Goal: Task Accomplishment & Management: Manage account settings

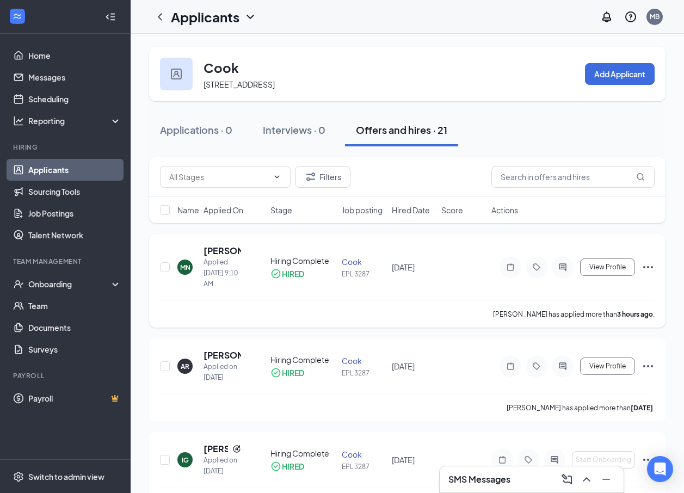
click at [183, 269] on div "MN" at bounding box center [185, 267] width 10 height 9
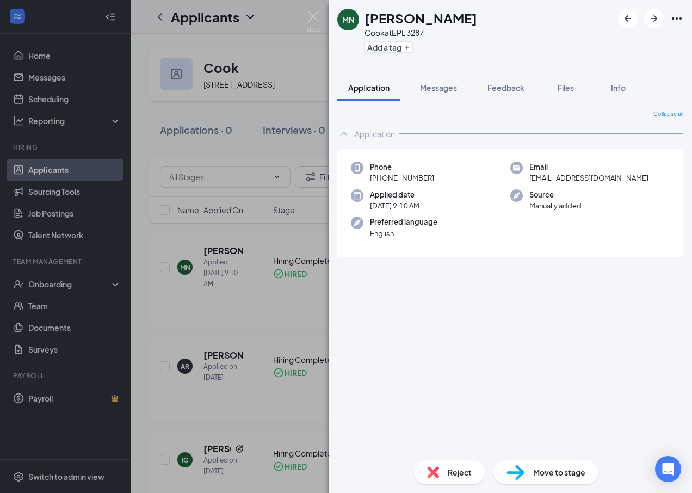
click at [213, 246] on div "MN Mireya Negrete Avalos Cook at EPL 3287 Add a tag Application Messages Feedba…" at bounding box center [346, 246] width 692 height 493
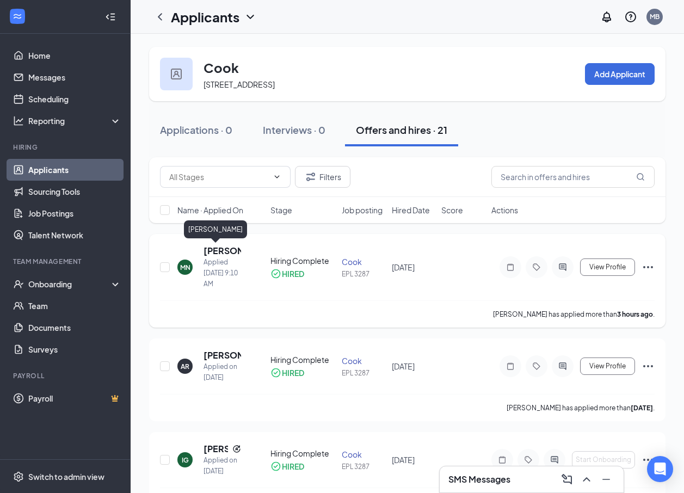
click at [224, 251] on h5 "[PERSON_NAME]" at bounding box center [223, 251] width 38 height 12
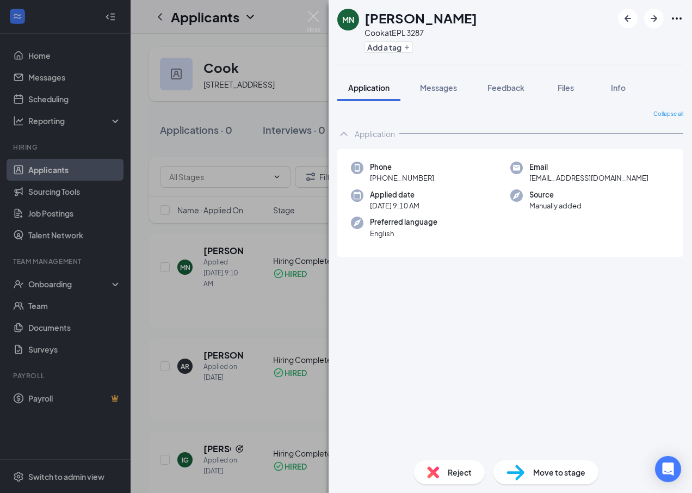
click at [207, 231] on div "MN Mireya Negrete Avalos Cook at EPL 3287 Add a tag Application Messages Feedba…" at bounding box center [346, 246] width 692 height 493
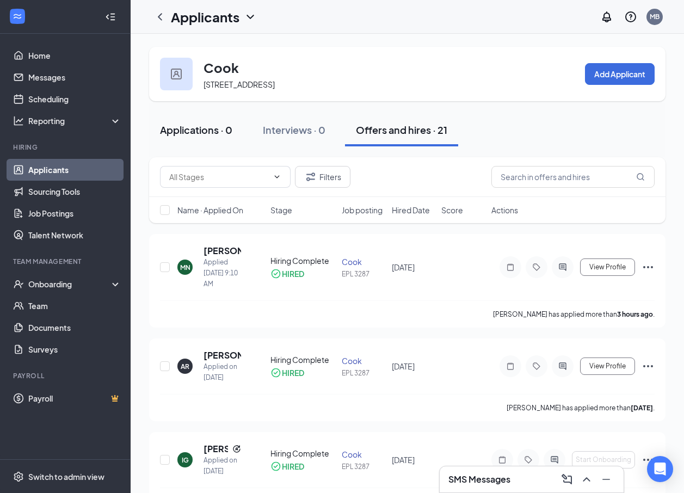
click at [175, 134] on div "Applications · 0" at bounding box center [196, 130] width 72 height 14
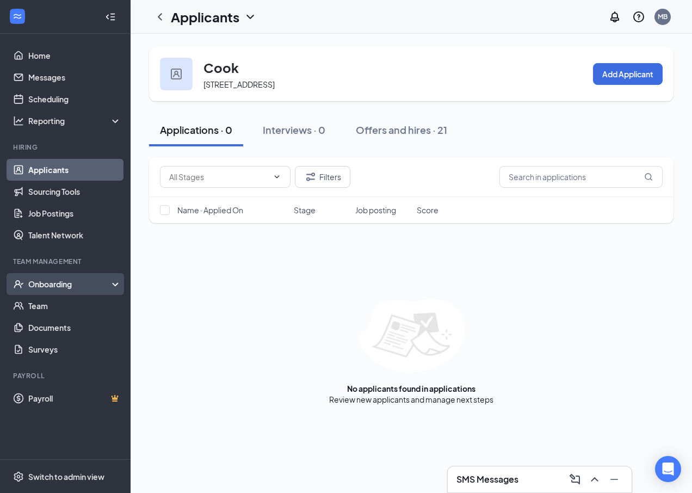
click at [29, 288] on div "Onboarding" at bounding box center [70, 284] width 84 height 11
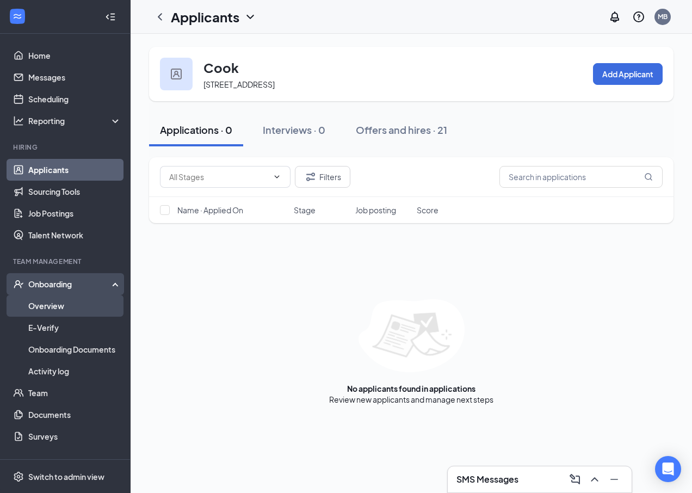
click at [58, 297] on link "Overview" at bounding box center [74, 306] width 93 height 22
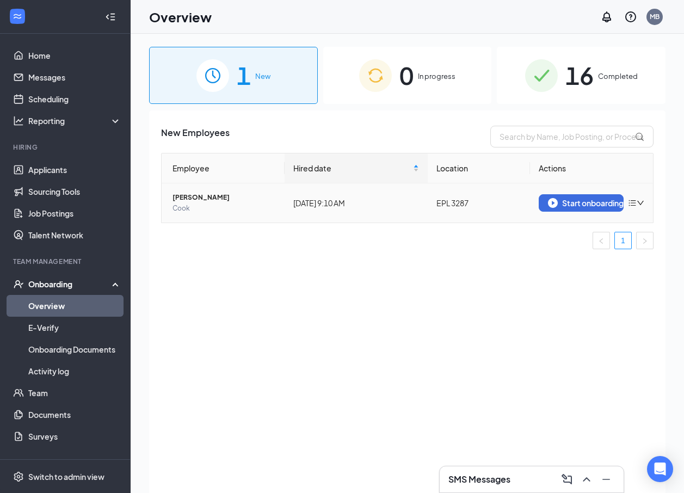
click at [197, 205] on span "Cook" at bounding box center [223, 208] width 103 height 11
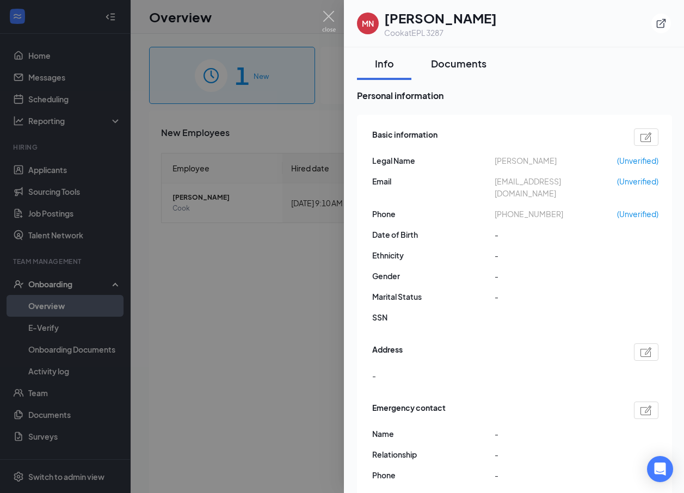
click at [474, 73] on button "Documents" at bounding box center [458, 63] width 77 height 33
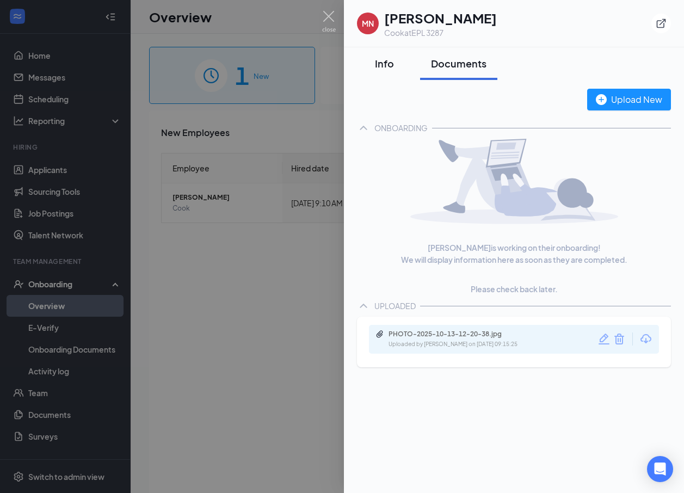
click at [374, 63] on div "Info" at bounding box center [384, 64] width 33 height 14
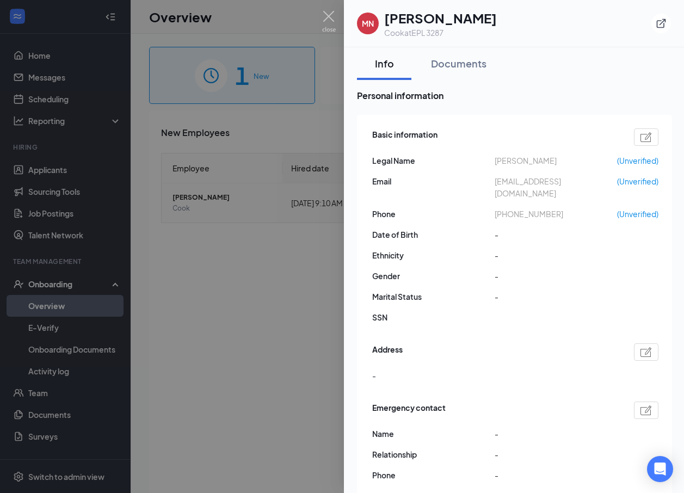
click at [196, 219] on div at bounding box center [342, 246] width 684 height 493
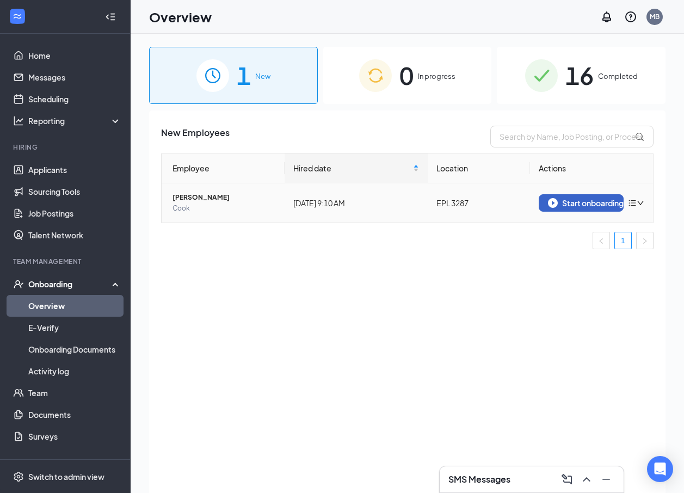
click at [574, 205] on div "Start onboarding" at bounding box center [581, 203] width 66 height 10
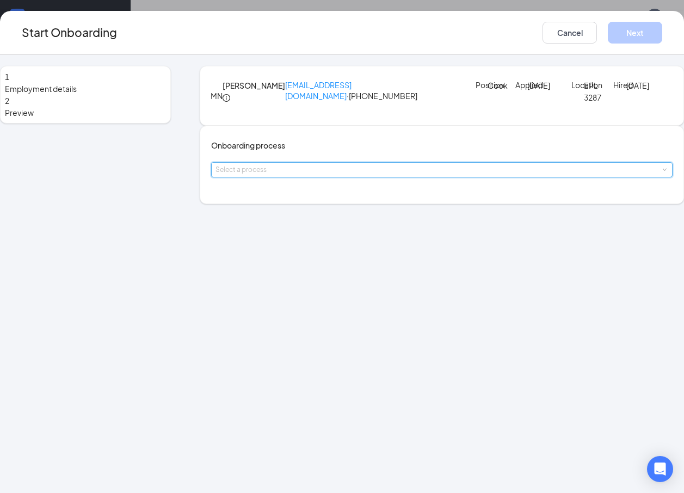
click at [298, 177] on div "Select a process" at bounding box center [441, 170] width 453 height 14
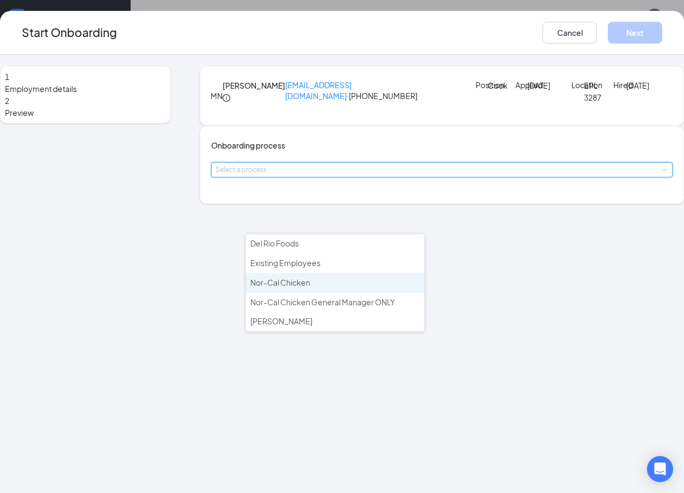
click at [285, 279] on span "Nor-Cal Chicken" at bounding box center [280, 283] width 60 height 10
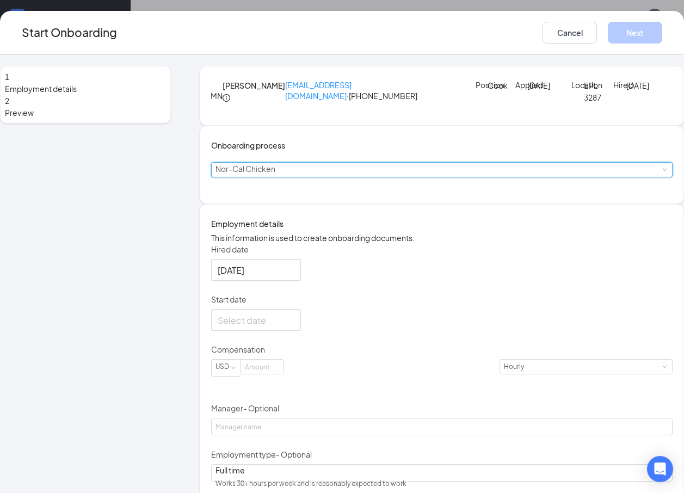
scroll to position [54, 0]
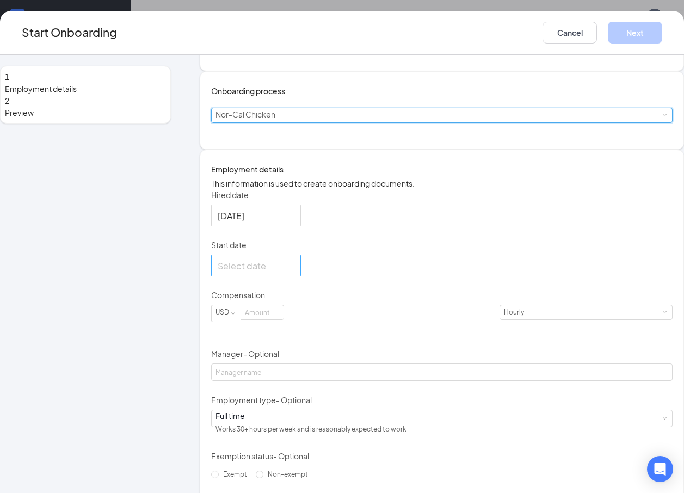
click at [269, 273] on input "Start date" at bounding box center [255, 266] width 75 height 14
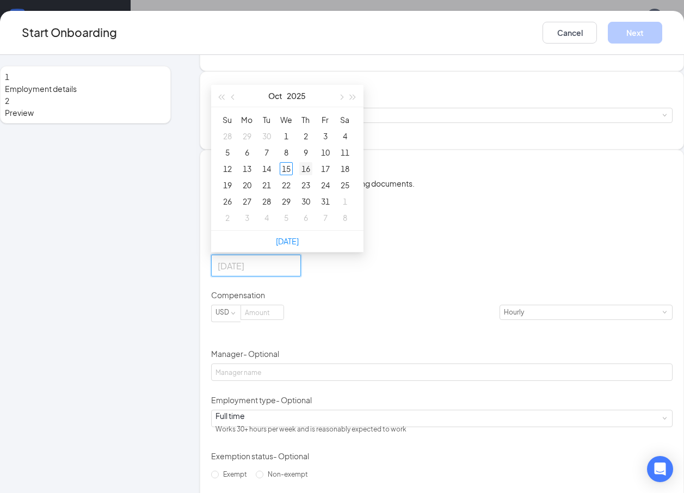
type input "Oct 16, 2025"
click at [312, 175] on div "16" at bounding box center [305, 168] width 13 height 13
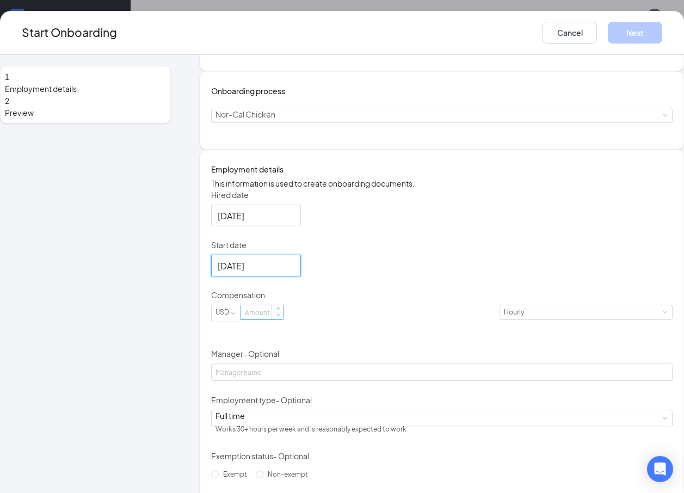
click at [284, 319] on input at bounding box center [262, 312] width 42 height 14
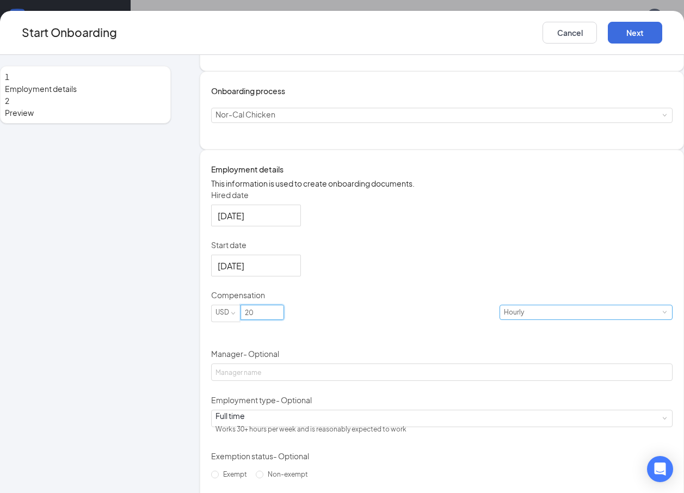
type input "20"
click at [504, 319] on div "Hourly" at bounding box center [518, 312] width 28 height 14
click at [378, 402] on li "Hourly" at bounding box center [387, 405] width 67 height 18
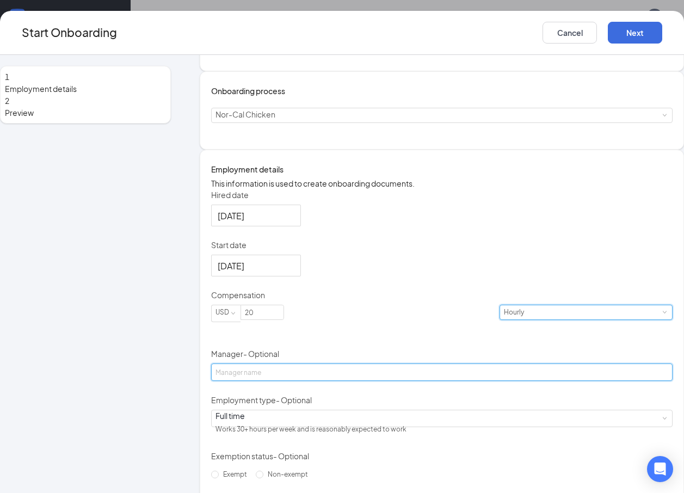
click at [279, 381] on input "Manager - Optional" at bounding box center [441, 371] width 461 height 17
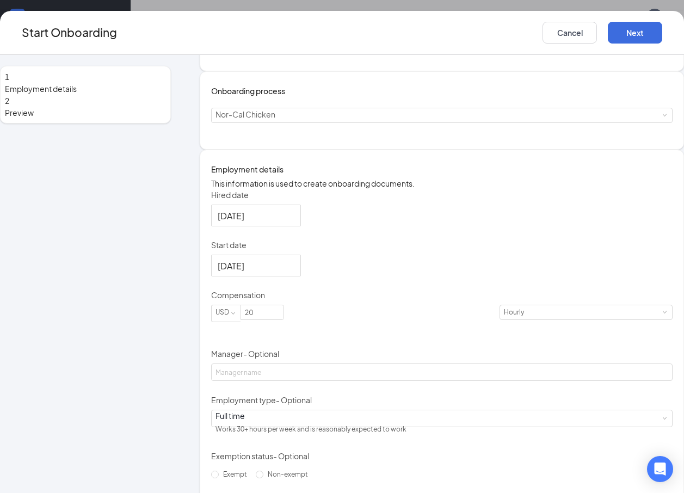
click at [476, 467] on div "Hired date Oct 15, 2025 Start date Oct 16, 2025 Oct 2025 Su Mo Tu We Th Fr Sa 2…" at bounding box center [441, 359] width 461 height 340
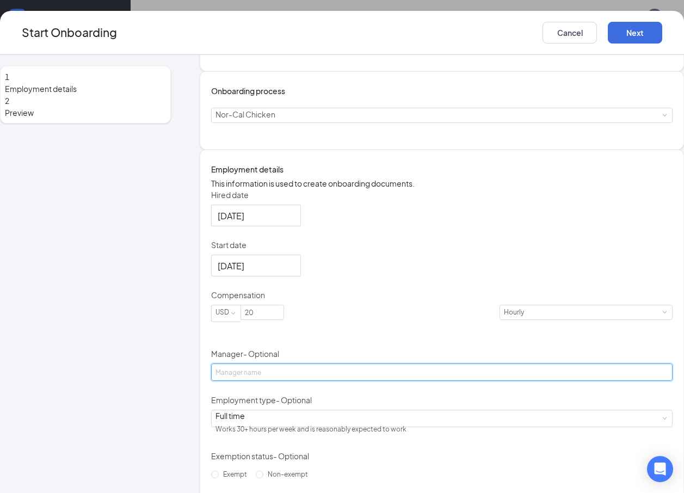
click at [319, 381] on input "Manager - Optional" at bounding box center [441, 371] width 461 height 17
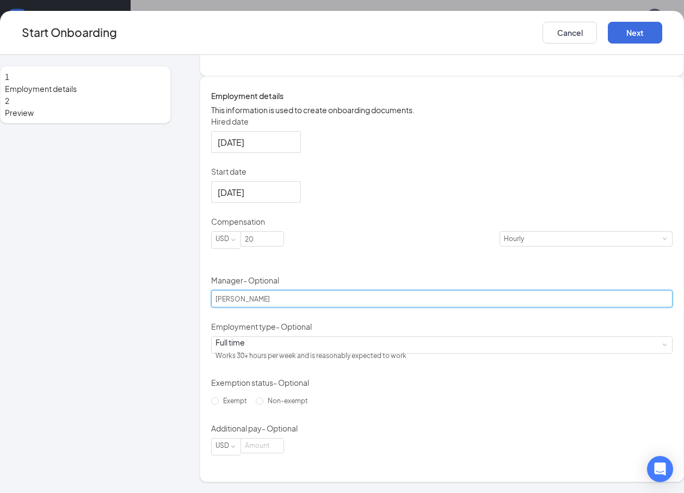
scroll to position [196, 0]
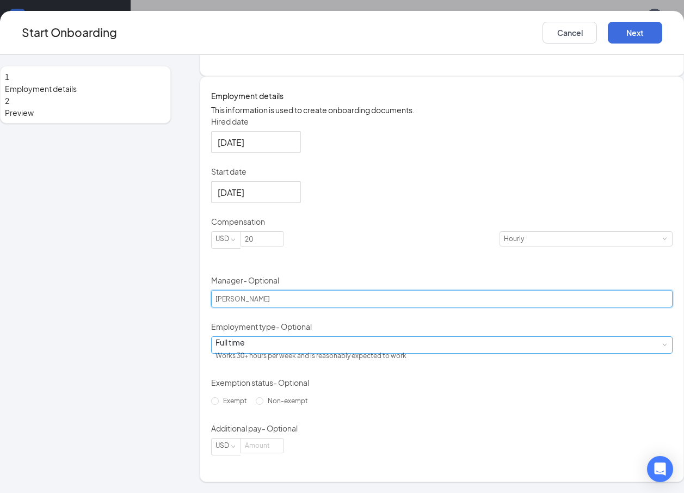
type input "Maria L Barajas"
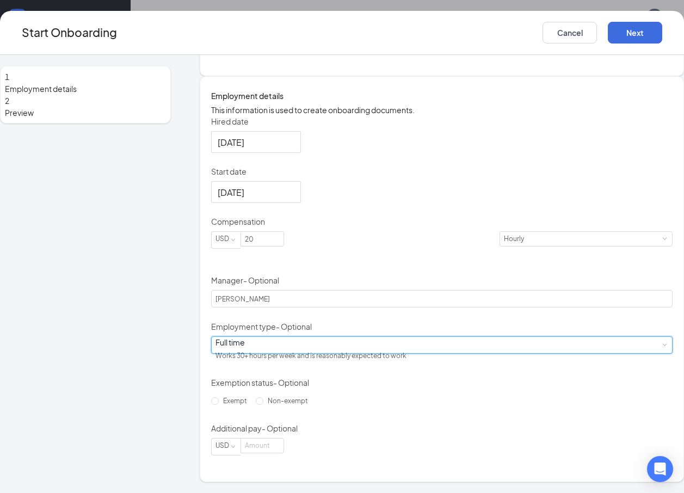
click at [273, 344] on div "Full time" at bounding box center [310, 342] width 191 height 11
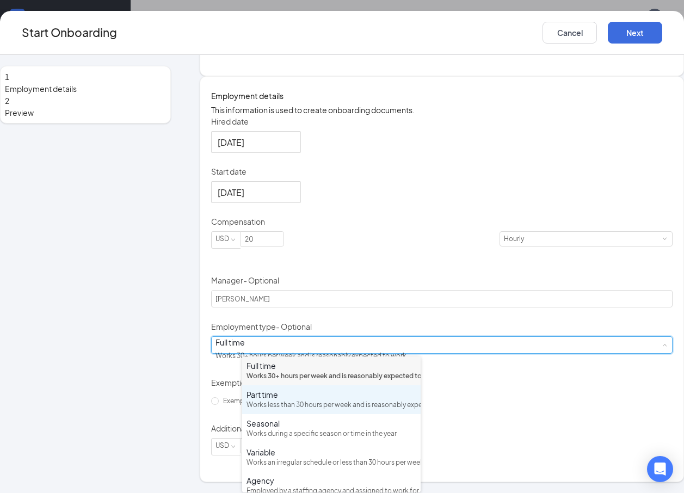
click at [267, 410] on div "Works less than 30 hours per week and is reasonably expected to work" at bounding box center [331, 405] width 170 height 10
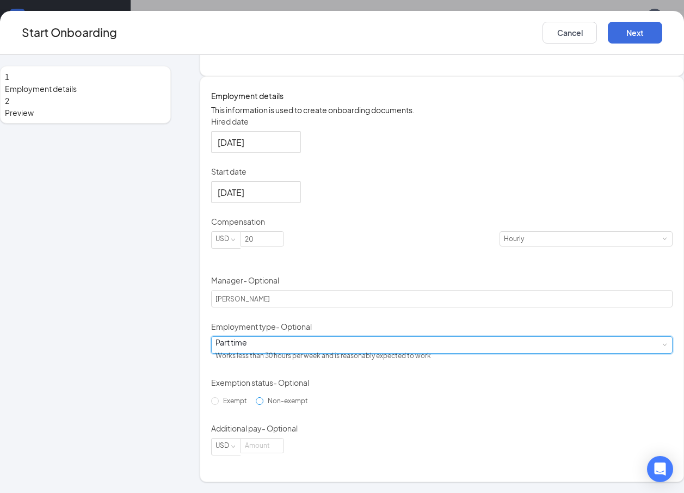
click at [263, 410] on label "Non-exempt" at bounding box center [284, 400] width 57 height 17
click at [263, 405] on input "Non-exempt" at bounding box center [260, 401] width 8 height 8
radio input "true"
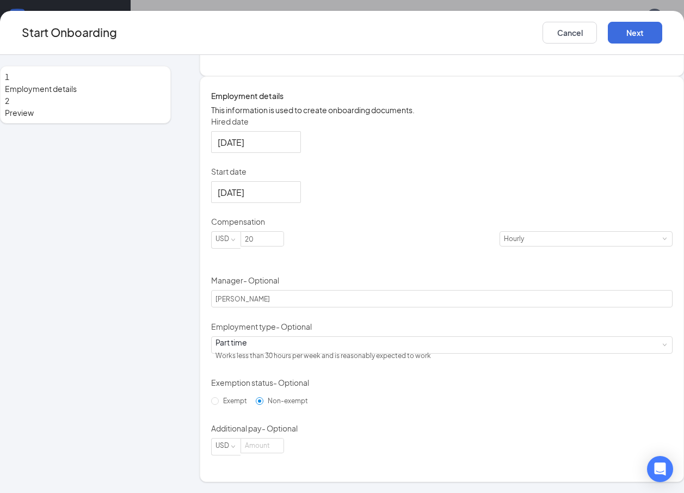
scroll to position [49, 0]
click at [608, 37] on button "Next" at bounding box center [635, 33] width 54 height 22
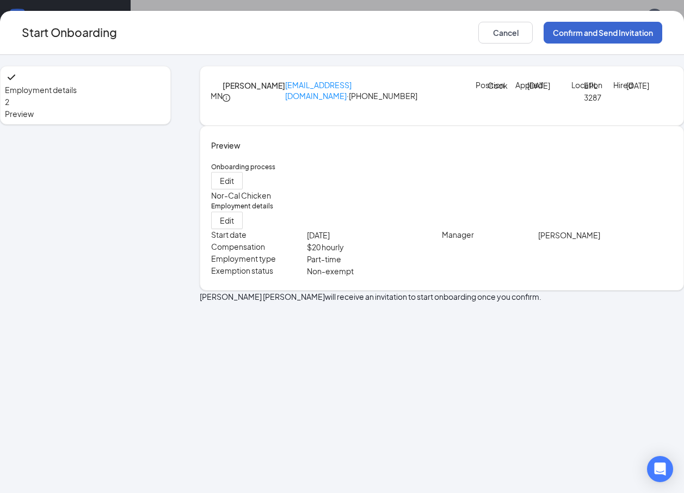
scroll to position [0, 0]
click at [576, 37] on button "Confirm and Send Invitation" at bounding box center [603, 33] width 119 height 22
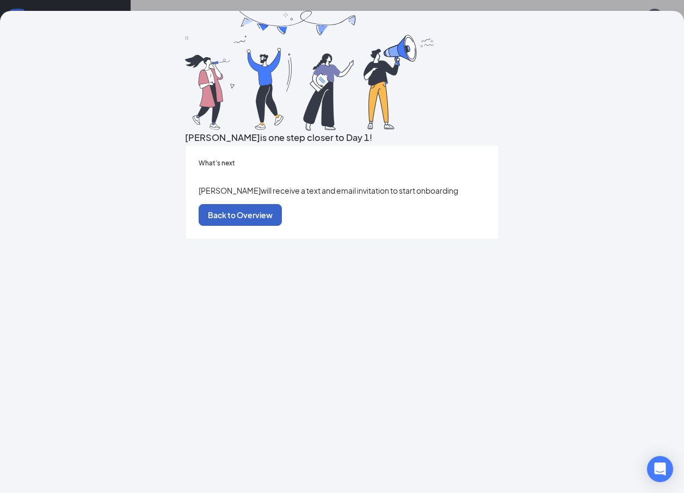
click at [282, 226] on button "Back to Overview" at bounding box center [240, 215] width 83 height 22
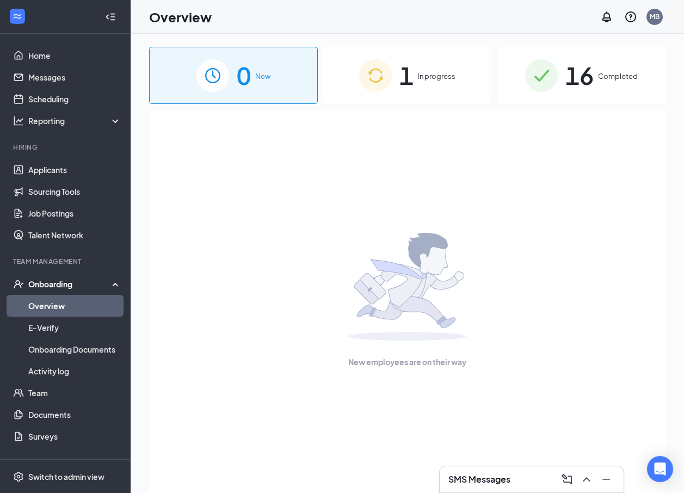
click at [404, 85] on span "1" at bounding box center [406, 76] width 14 height 38
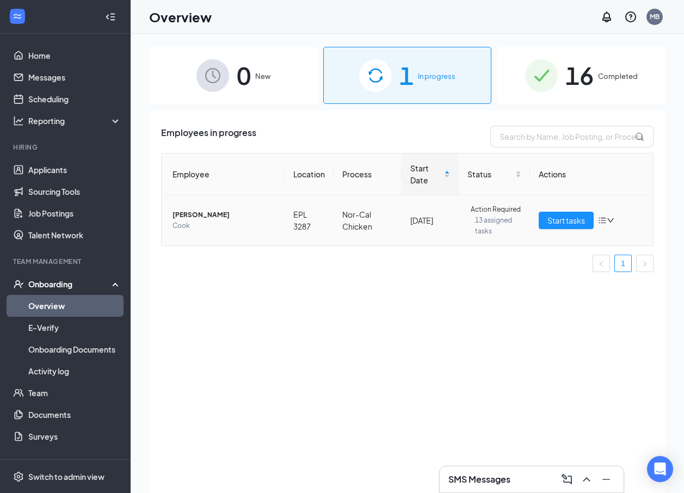
click at [605, 223] on icon "bars" at bounding box center [602, 220] width 9 height 9
click at [546, 226] on button "Start tasks" at bounding box center [566, 220] width 55 height 17
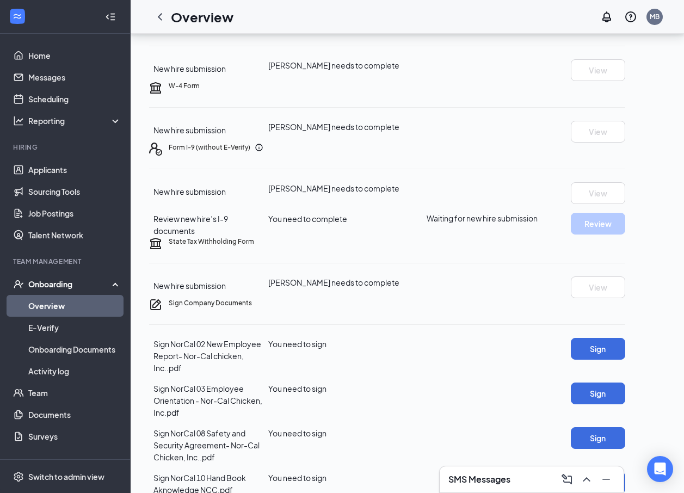
scroll to position [109, 0]
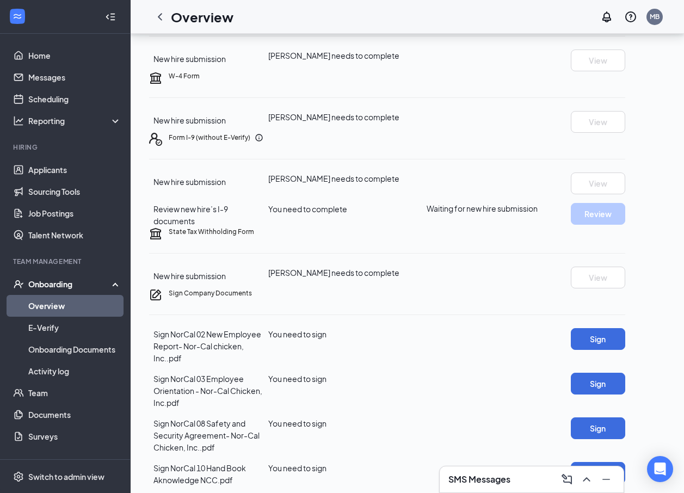
click at [232, 227] on div "Review new hire’s I-9 documents" at bounding box center [210, 215] width 115 height 24
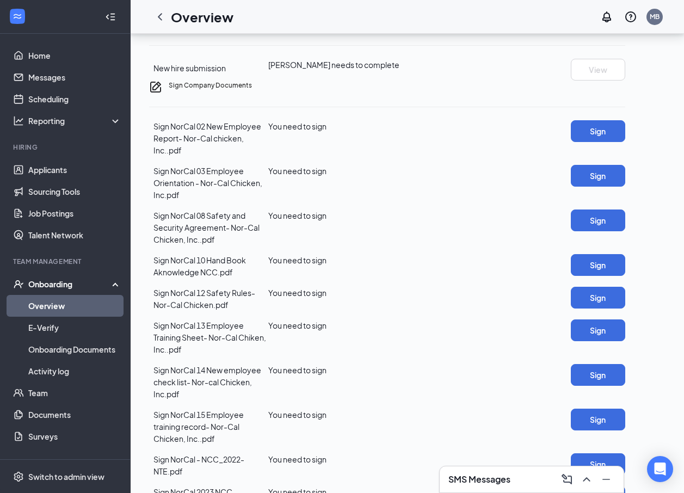
scroll to position [381, 0]
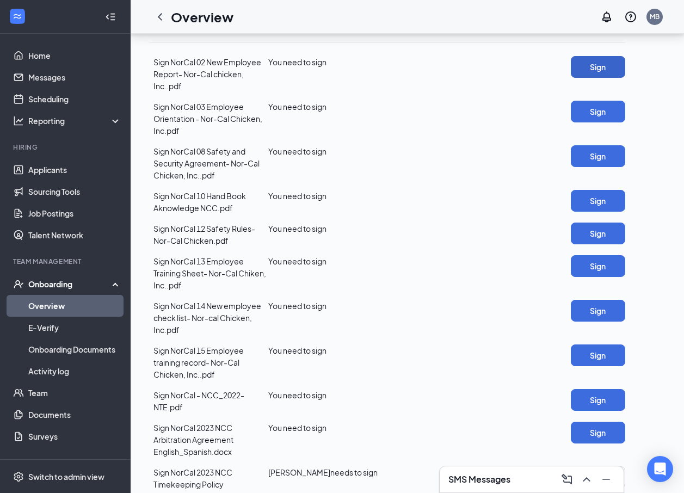
click at [617, 78] on button "Sign" at bounding box center [598, 67] width 54 height 22
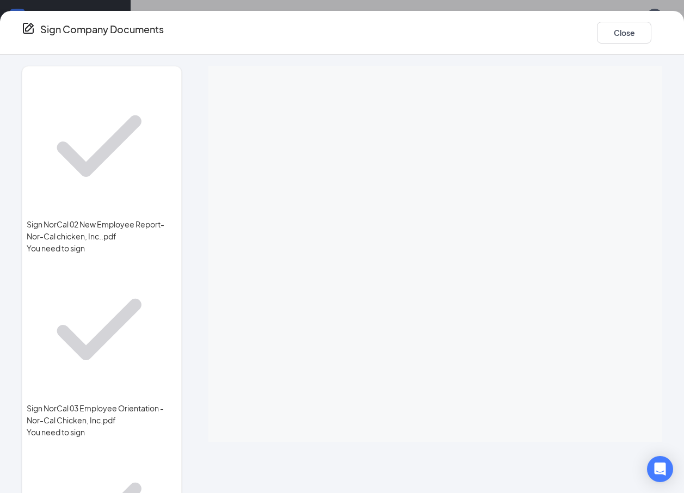
scroll to position [326, 0]
click at [137, 402] on span "Sign NorCal 03 Employee Orientation - Nor-Cal Chicken, Inc.pdf" at bounding box center [102, 414] width 150 height 24
click at [597, 26] on button "Close" at bounding box center [624, 33] width 54 height 22
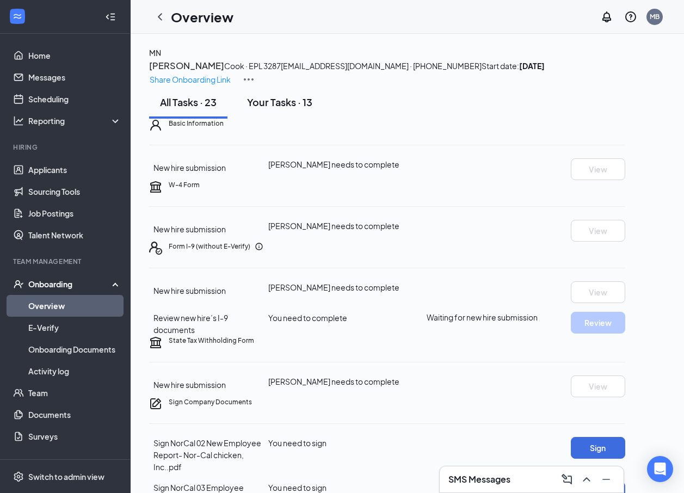
click at [277, 109] on div "Your Tasks · 13" at bounding box center [279, 102] width 65 height 14
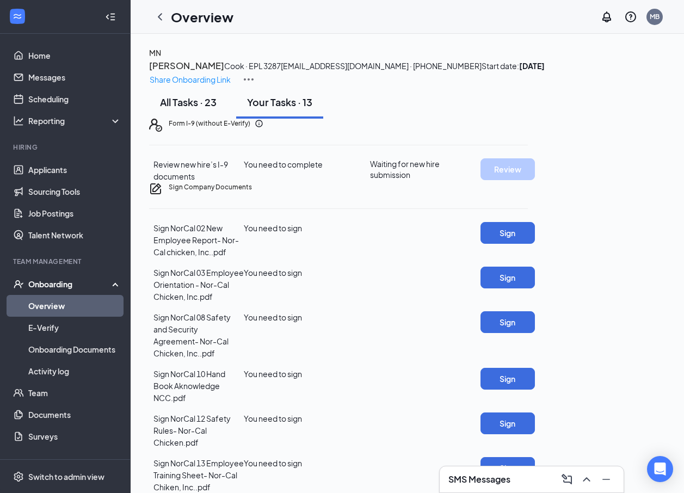
click at [192, 109] on div "All Tasks · 23" at bounding box center [188, 102] width 57 height 14
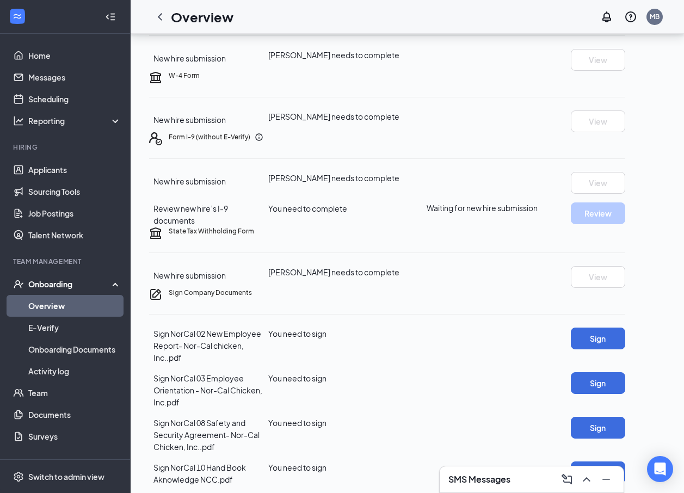
scroll to position [163, 0]
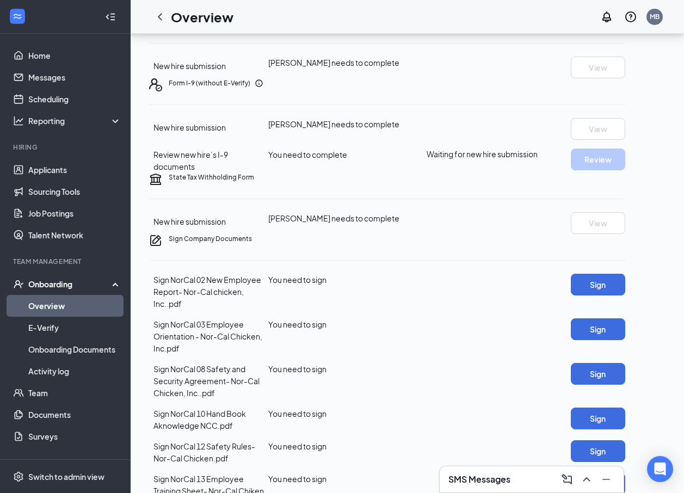
click at [625, 83] on icon "Ellipses" at bounding box center [625, 83] width 0 height 0
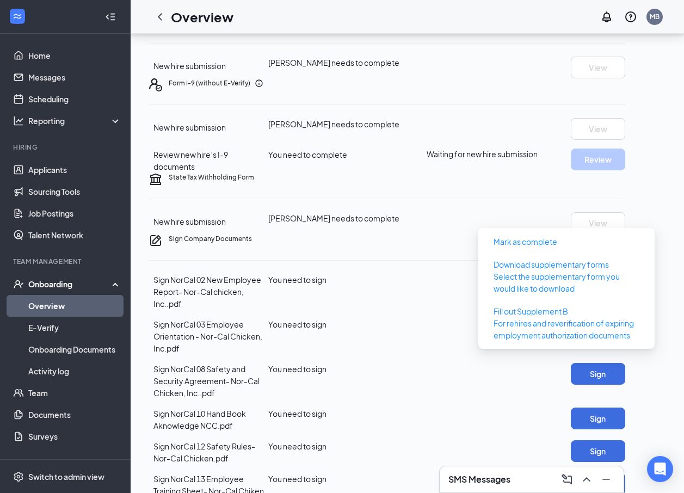
click at [625, 83] on icon "Ellipses" at bounding box center [625, 83] width 0 height 0
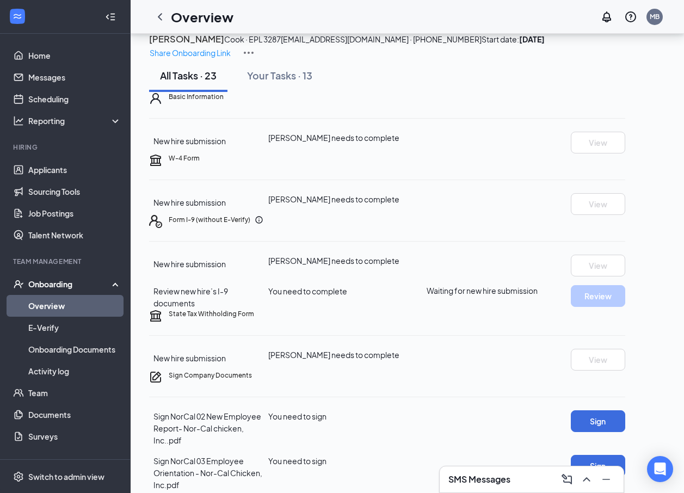
scroll to position [0, 0]
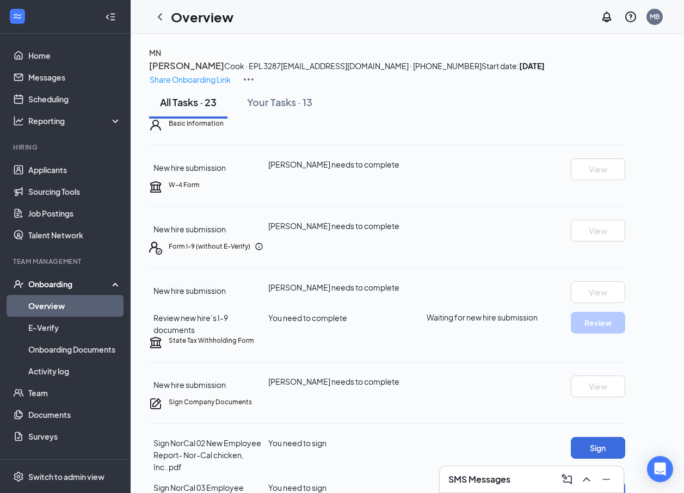
click at [29, 284] on div "Onboarding" at bounding box center [70, 284] width 84 height 11
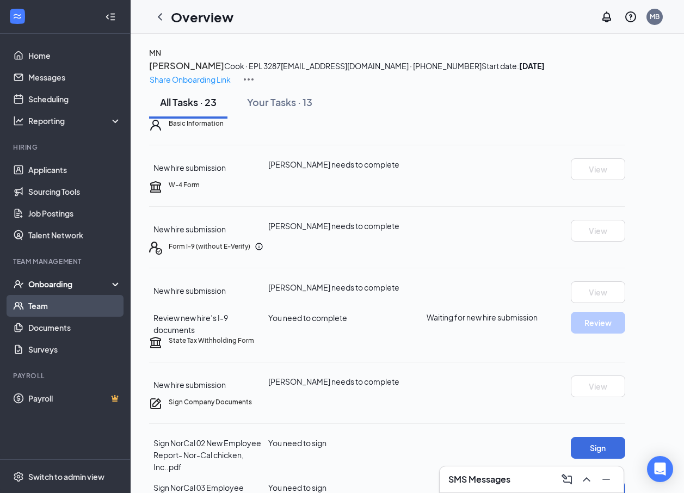
click at [42, 297] on link "Team" at bounding box center [74, 306] width 93 height 22
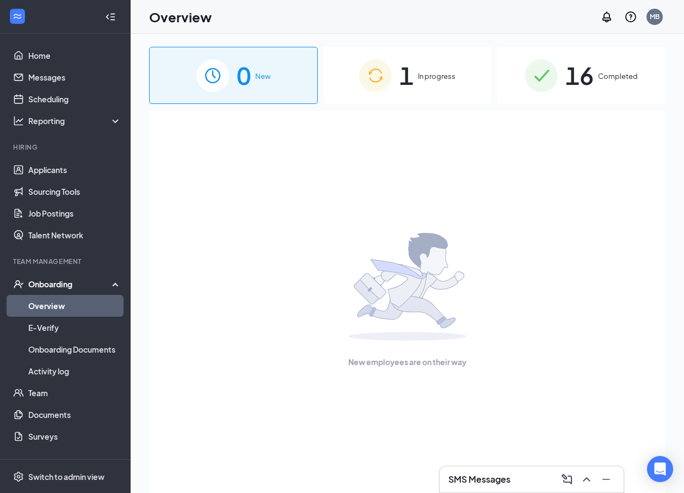
click at [435, 76] on span "In progress" at bounding box center [437, 76] width 38 height 11
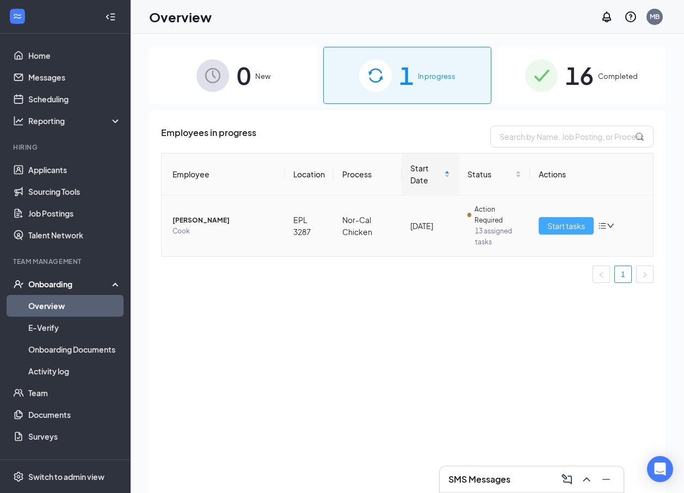
click at [544, 227] on button "Start tasks" at bounding box center [566, 225] width 55 height 17
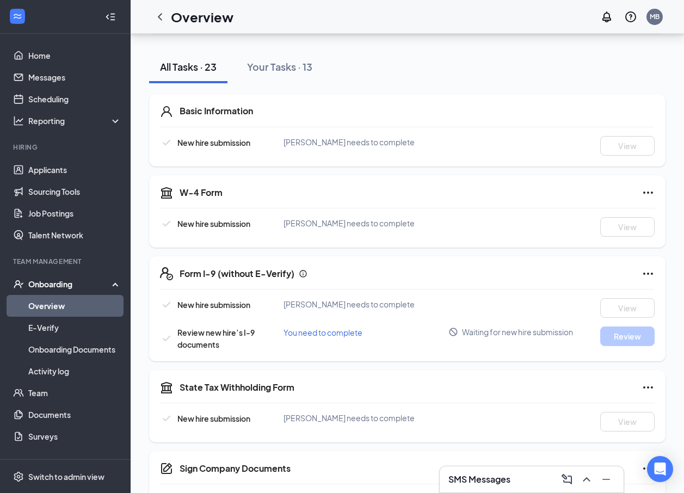
scroll to position [54, 0]
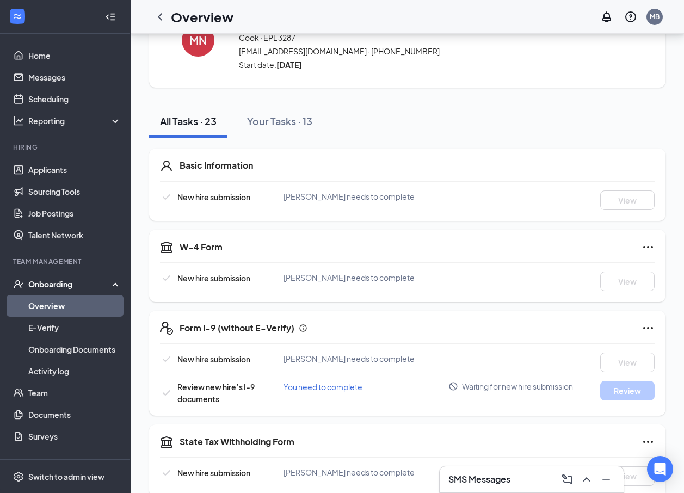
click at [198, 196] on span "New hire submission" at bounding box center [213, 197] width 73 height 10
click at [205, 274] on span "New hire submission" at bounding box center [213, 278] width 73 height 10
click at [233, 385] on span "Review new hire’s I-9 documents" at bounding box center [215, 393] width 77 height 22
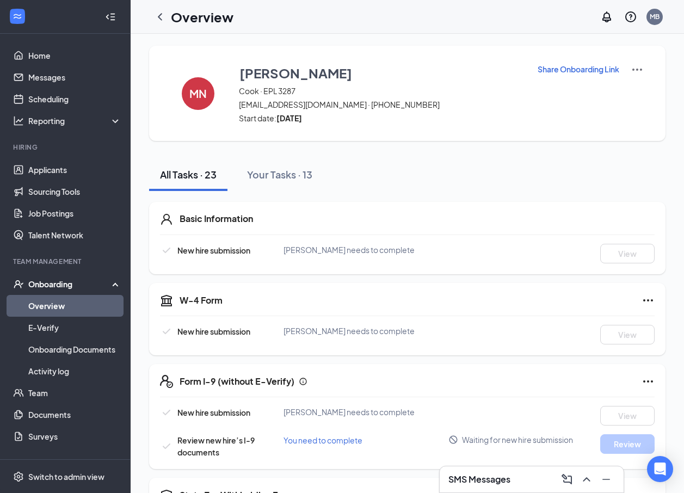
scroll to position [0, 0]
click at [181, 174] on div "All Tasks · 23" at bounding box center [188, 176] width 57 height 14
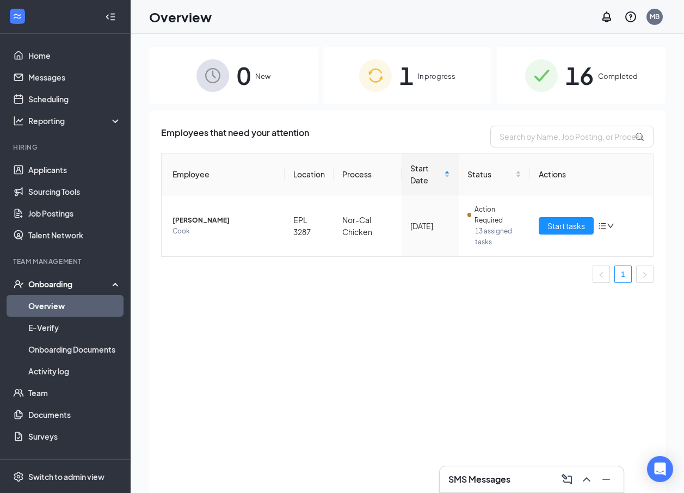
click at [409, 88] on span "1" at bounding box center [406, 76] width 14 height 38
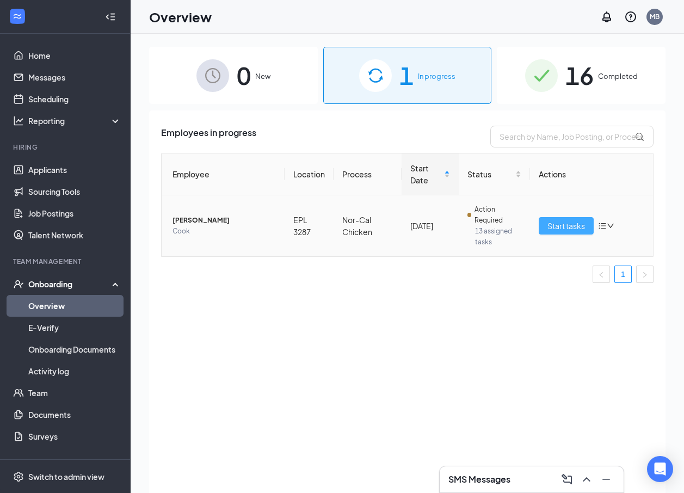
click at [546, 227] on button "Start tasks" at bounding box center [566, 225] width 55 height 17
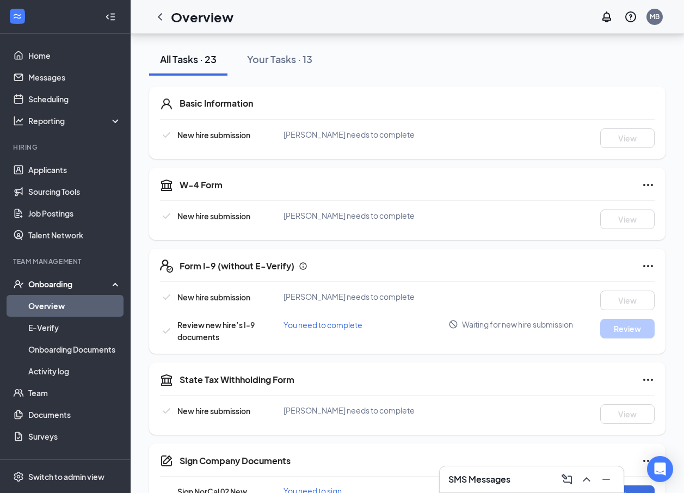
scroll to position [109, 0]
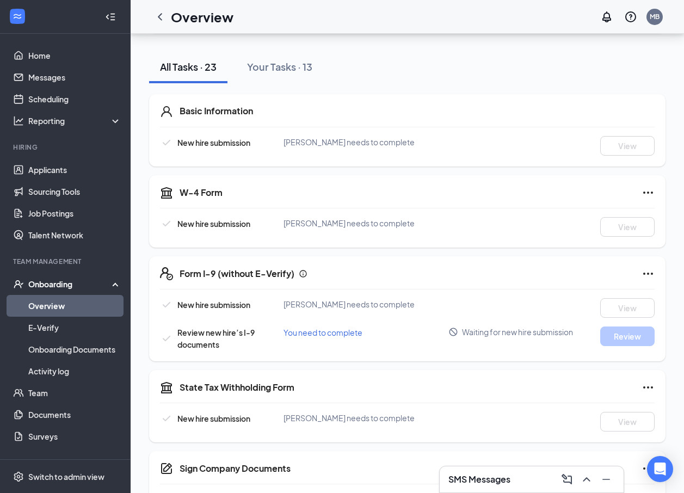
click at [658, 188] on div "W-4 Form New hire submission [PERSON_NAME] needs to complete View" at bounding box center [407, 211] width 516 height 72
click at [651, 190] on icon "Ellipses" at bounding box center [648, 192] width 13 height 13
click at [615, 220] on span "Mark as complete" at bounding box center [608, 214] width 64 height 11
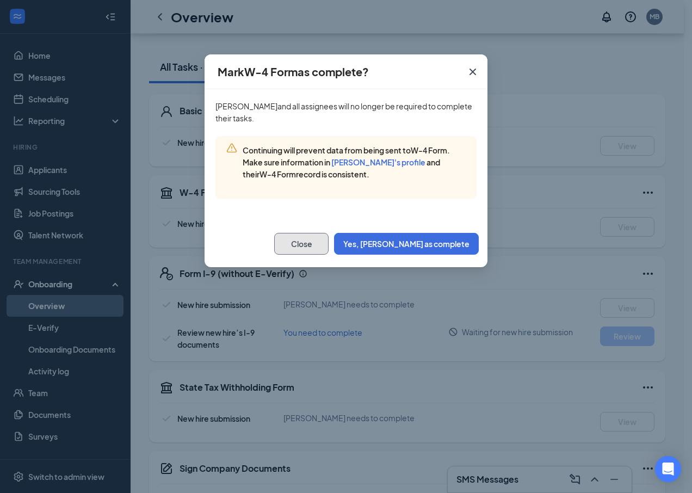
click at [329, 240] on button "Close" at bounding box center [301, 244] width 54 height 22
